Goal: Transaction & Acquisition: Subscribe to service/newsletter

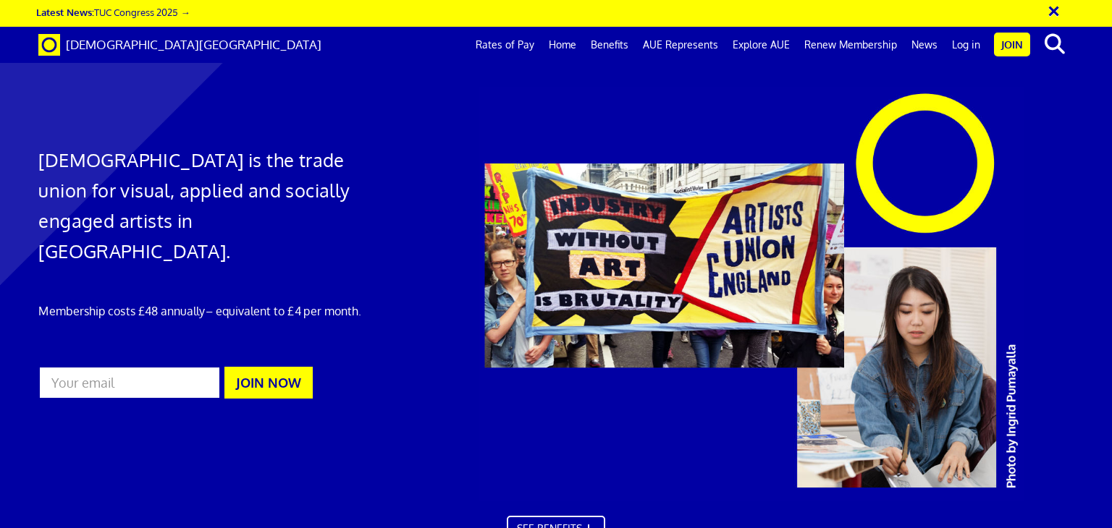
scroll to position [0, 11]
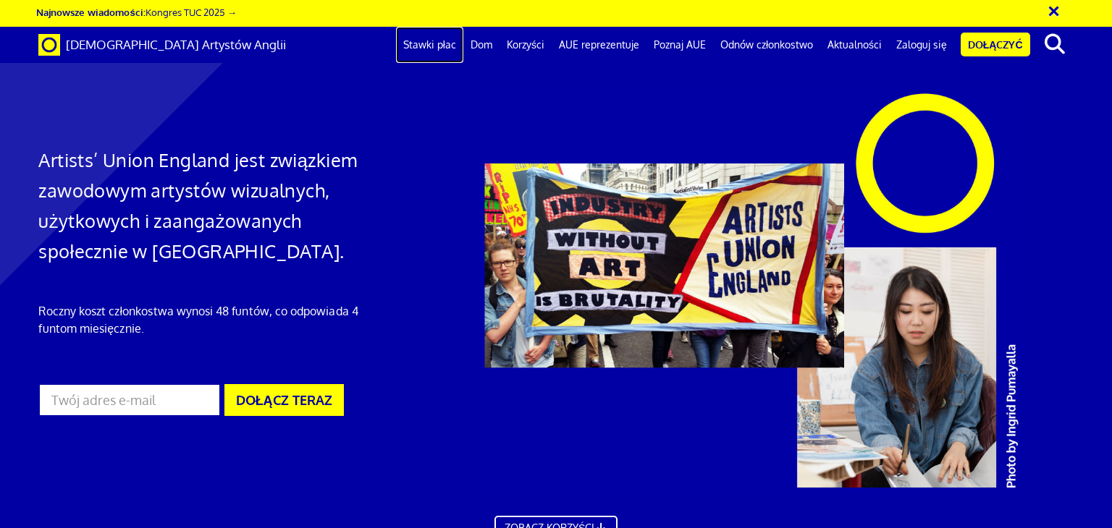
click at [434, 46] on font "Stawki płac" at bounding box center [429, 44] width 53 height 12
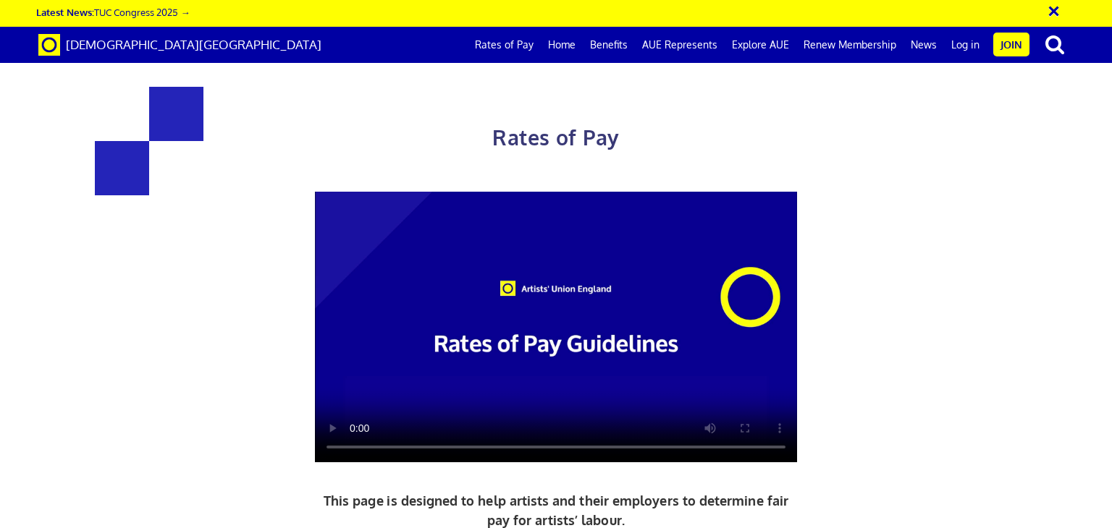
scroll to position [0, 11]
click at [572, 46] on link "Home" at bounding box center [562, 45] width 42 height 36
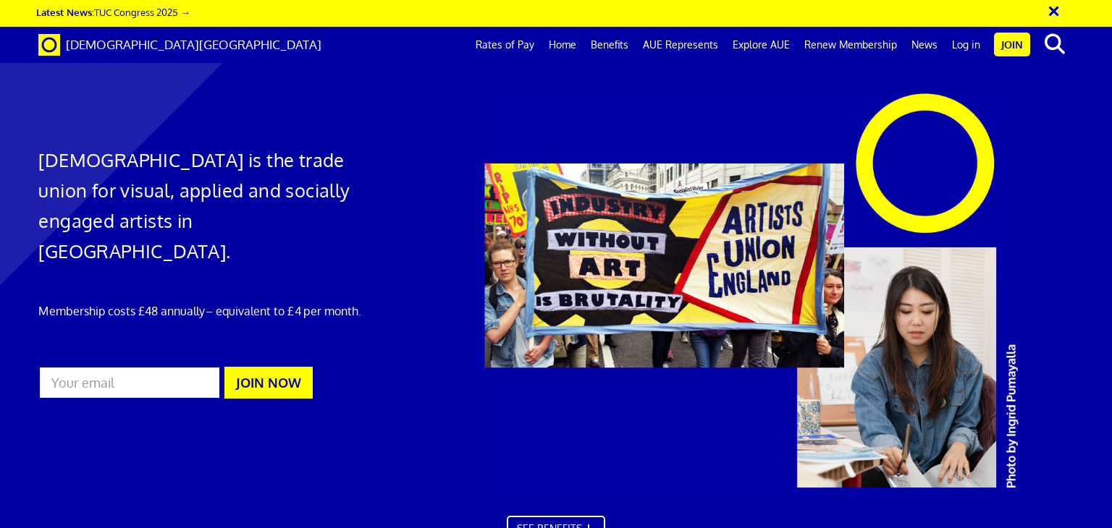
scroll to position [0, 11]
click at [614, 45] on link "Benefits" at bounding box center [609, 45] width 52 height 36
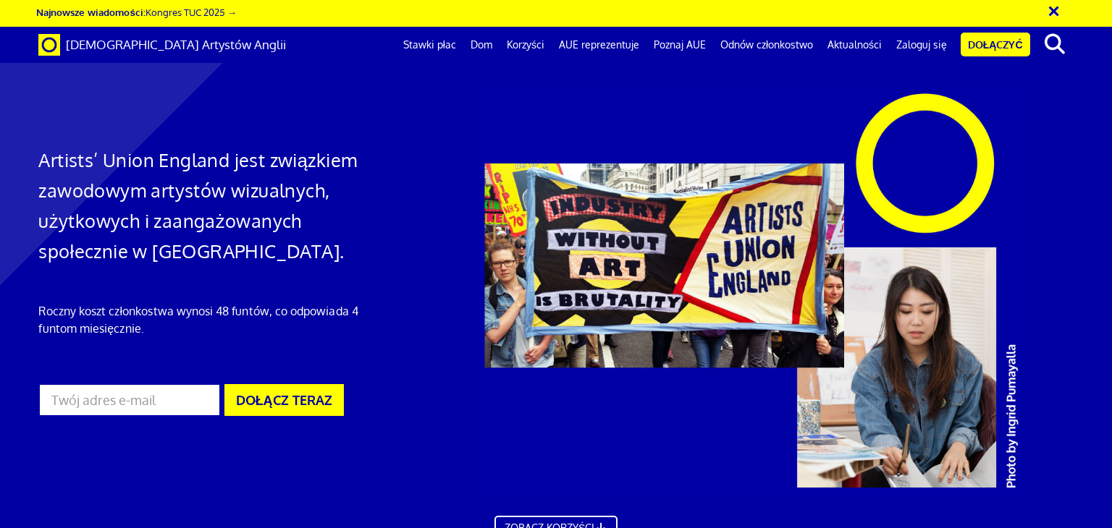
scroll to position [857, 0]
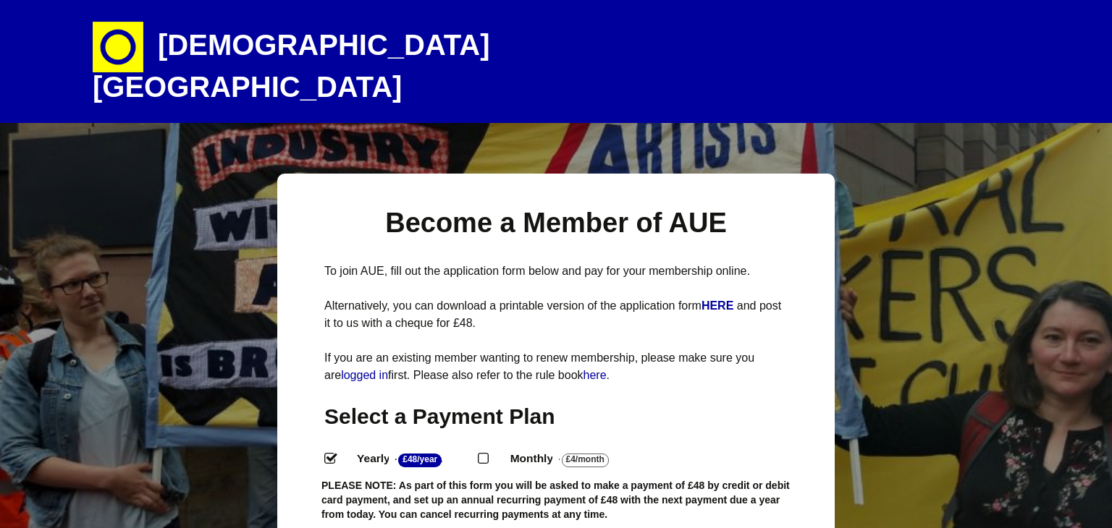
select select
